Goal: Task Accomplishment & Management: Use online tool/utility

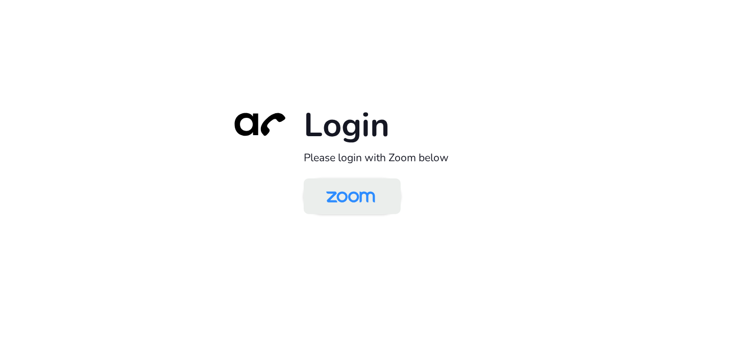
click at [347, 199] on img at bounding box center [351, 197] width 70 height 33
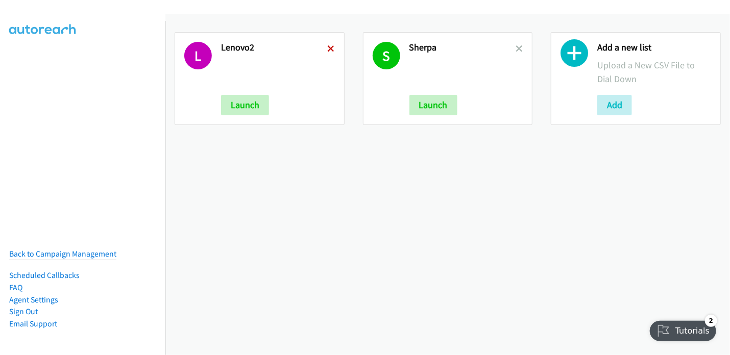
click at [328, 46] on icon at bounding box center [331, 49] width 7 height 7
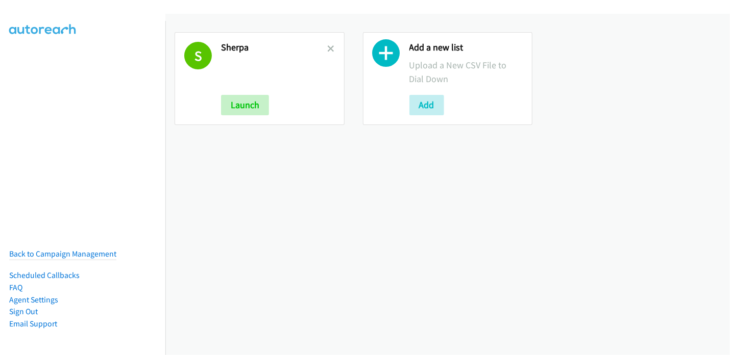
click at [328, 46] on icon at bounding box center [331, 49] width 7 height 7
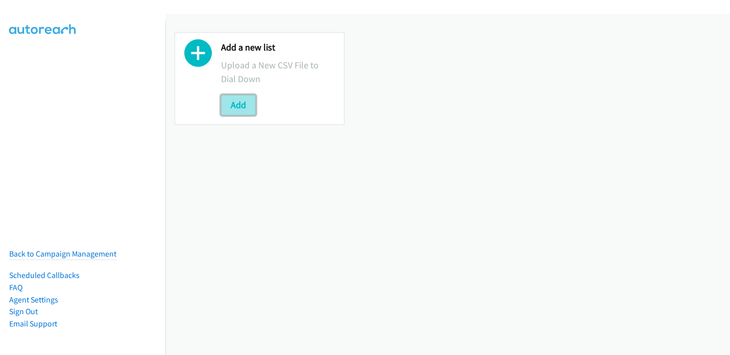
click at [235, 111] on button "Add" at bounding box center [238, 105] width 35 height 20
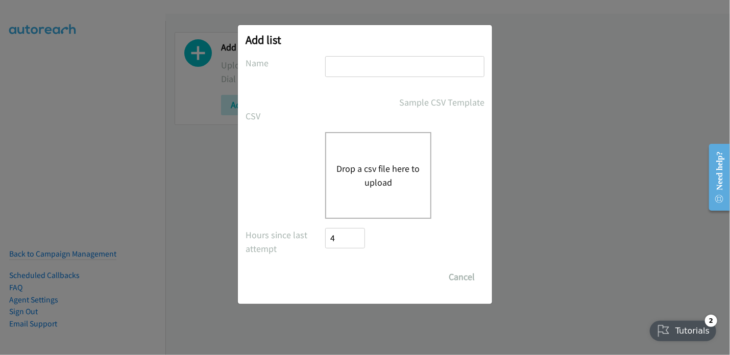
click at [349, 64] on input "text" at bounding box center [404, 66] width 159 height 21
type input "DELL Event"
click at [381, 163] on button "Drop a csv file here to upload" at bounding box center [379, 176] width 84 height 28
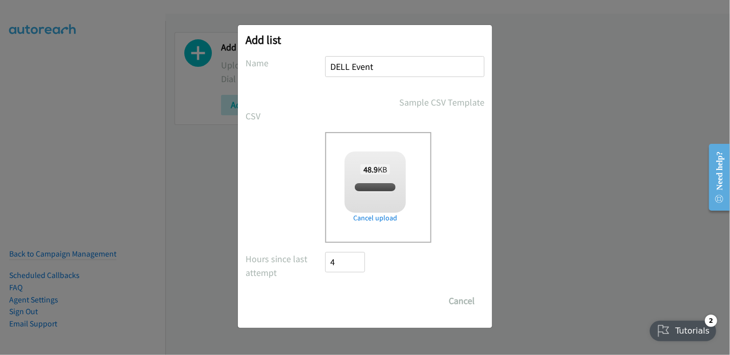
checkbox input "true"
click at [350, 300] on input "Save List" at bounding box center [352, 301] width 54 height 20
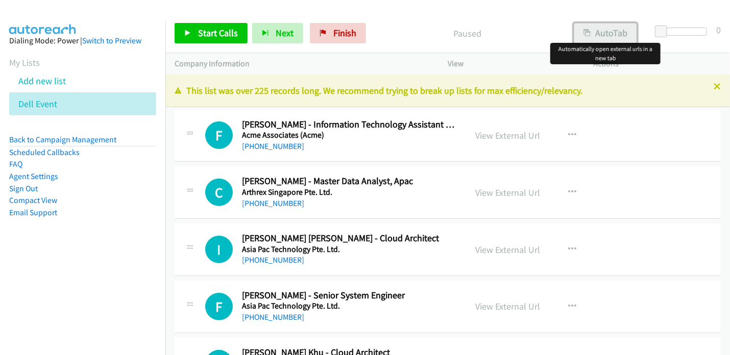
click at [605, 32] on button "AutoTab" at bounding box center [605, 33] width 63 height 20
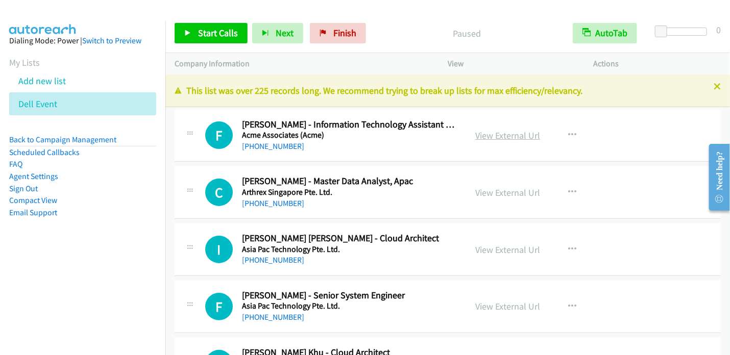
click at [503, 132] on link "View External Url" at bounding box center [508, 136] width 65 height 12
click at [229, 36] on span "Start Calls" at bounding box center [218, 33] width 40 height 12
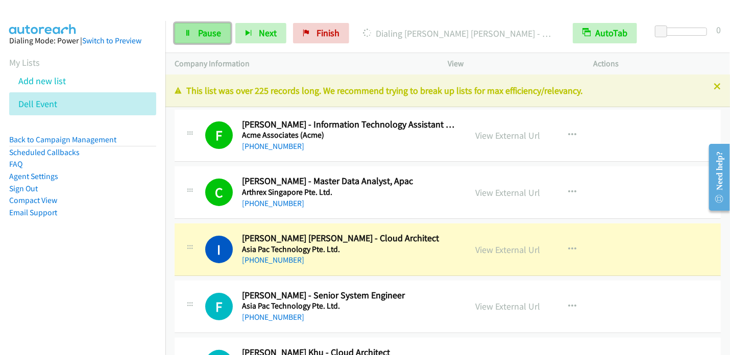
click at [198, 32] on span "Pause" at bounding box center [209, 33] width 23 height 12
